Goal: Information Seeking & Learning: Find specific fact

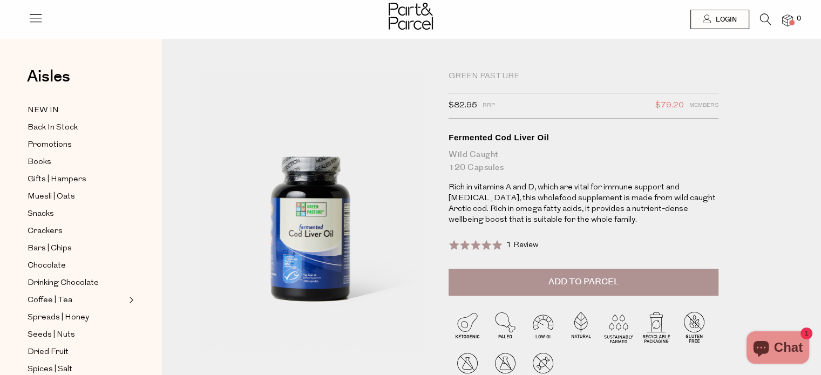
click at [763, 15] on icon at bounding box center [765, 19] width 11 height 12
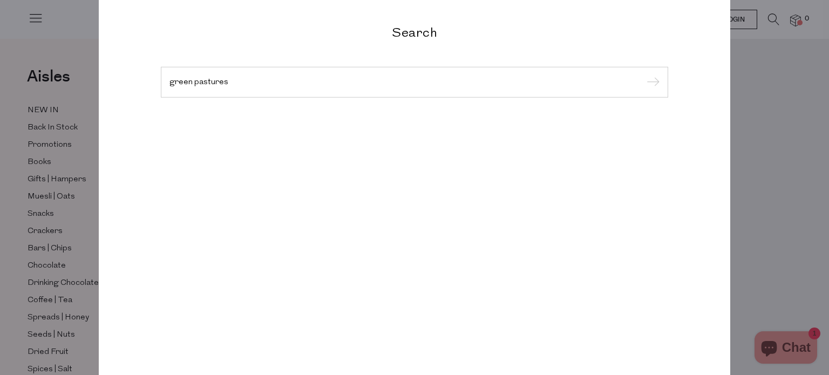
type input "green pastures"
click at [644, 75] on input "submit" at bounding box center [652, 83] width 16 height 16
